Goal: Find specific page/section: Find specific page/section

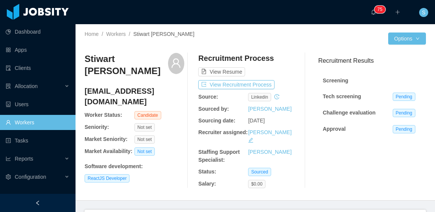
click at [252, 32] on div "Home / Workers / Stiwart Antunez Gamboa /" at bounding box center [170, 34] width 171 height 8
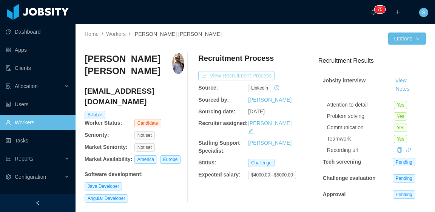
click at [259, 76] on button "View Recruitment Process" at bounding box center [236, 75] width 76 height 9
